Goal: Task Accomplishment & Management: Use online tool/utility

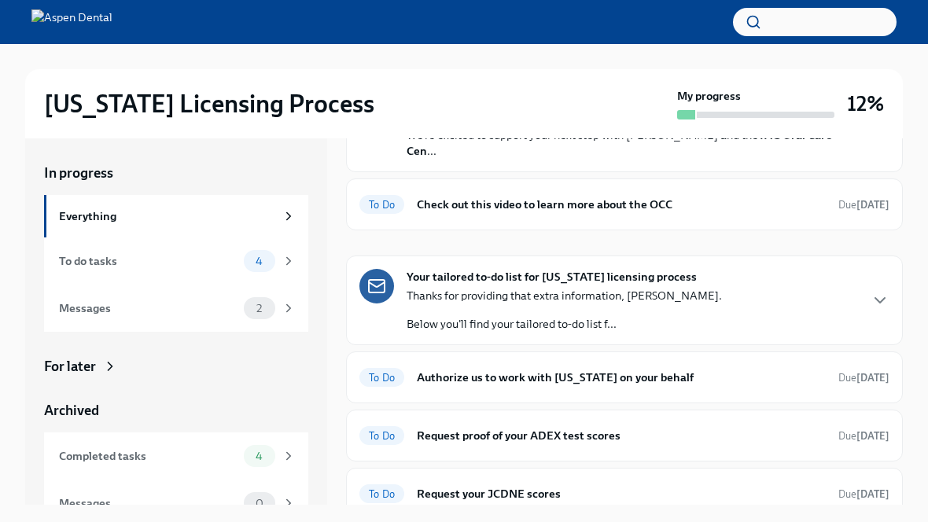
scroll to position [127, 0]
click at [377, 485] on div "To Do" at bounding box center [382, 494] width 45 height 19
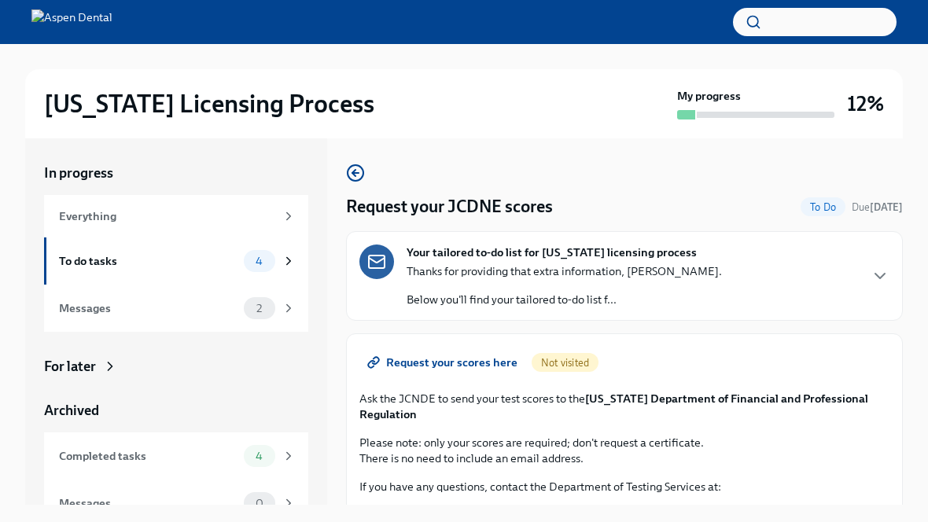
click at [467, 363] on span "Request your scores here" at bounding box center [444, 363] width 147 height 16
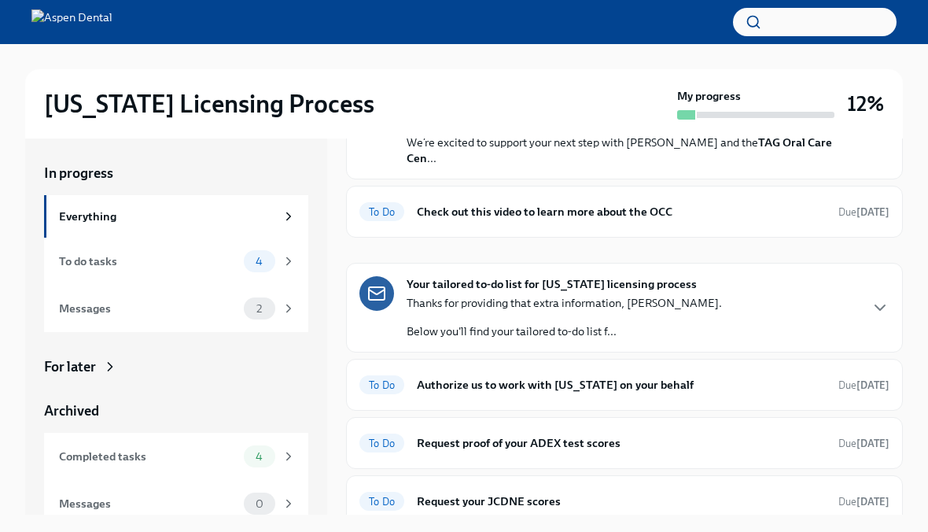
scroll to position [118, 0]
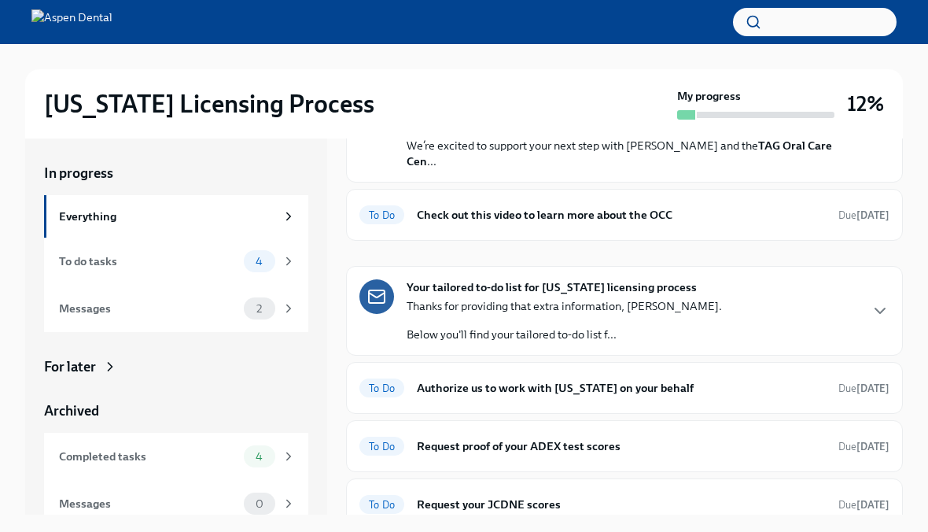
click at [448, 497] on div "To Do Request your JCDNE scores Due in 4 days" at bounding box center [625, 504] width 530 height 25
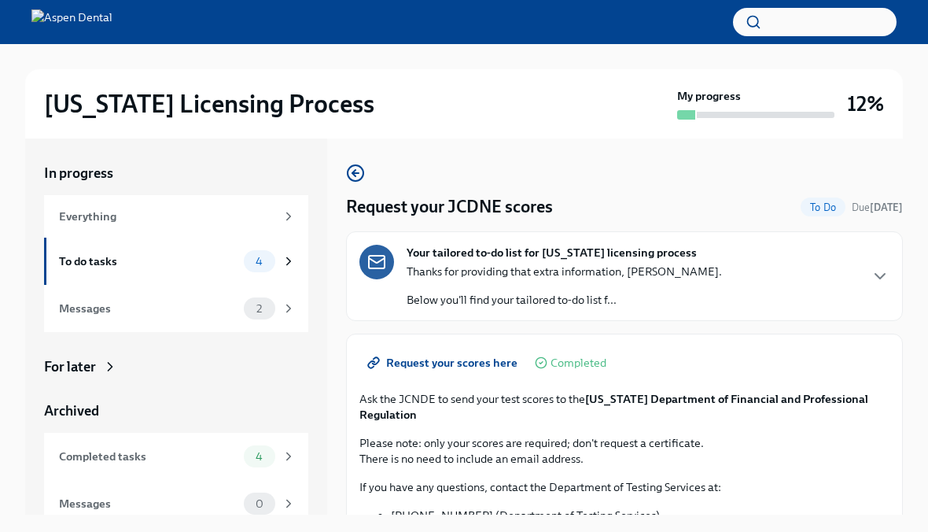
click at [401, 368] on span "Request your scores here" at bounding box center [444, 363] width 147 height 16
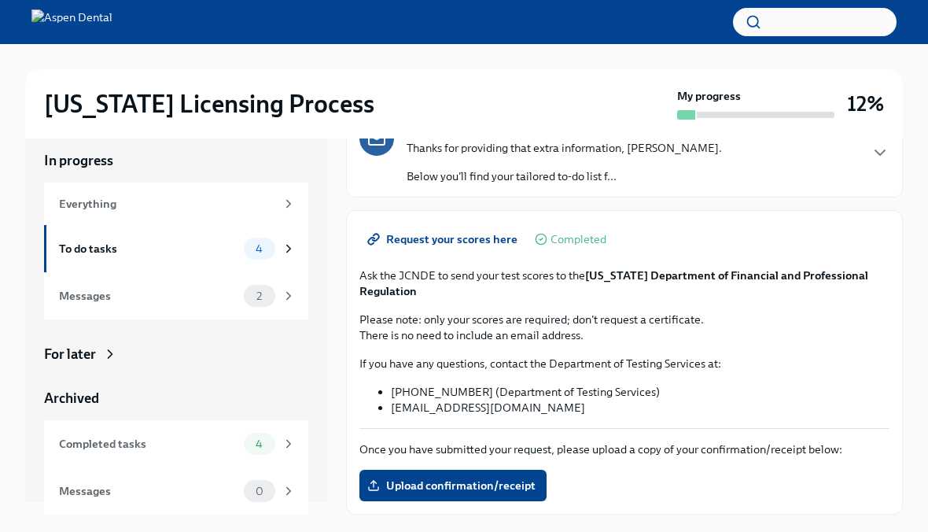
scroll to position [124, 0]
click at [60, 245] on div "To do tasks" at bounding box center [148, 248] width 179 height 17
